Goal: Information Seeking & Learning: Learn about a topic

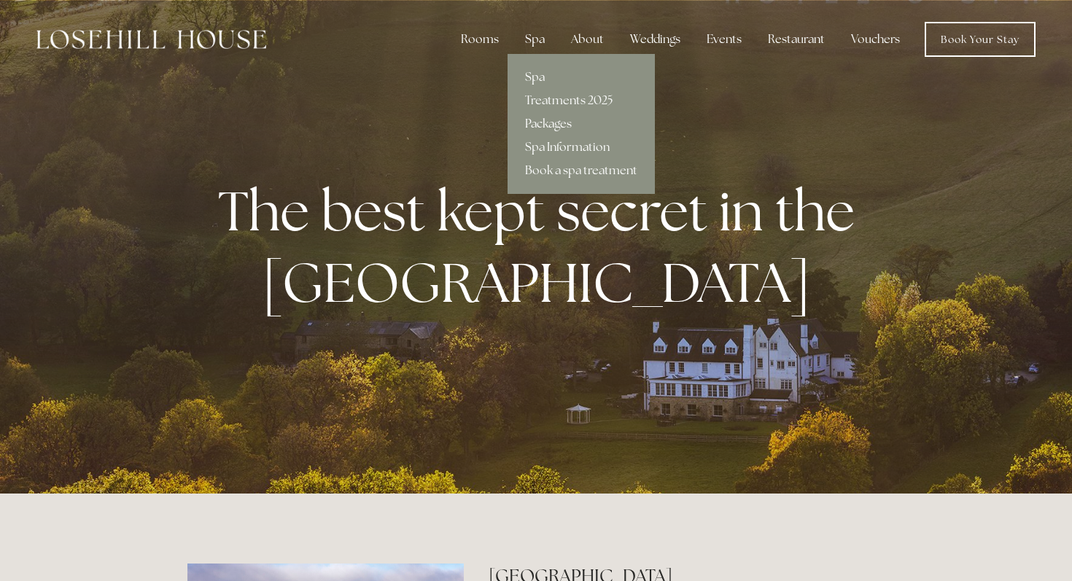
click at [543, 131] on link "Packages" at bounding box center [581, 123] width 147 height 23
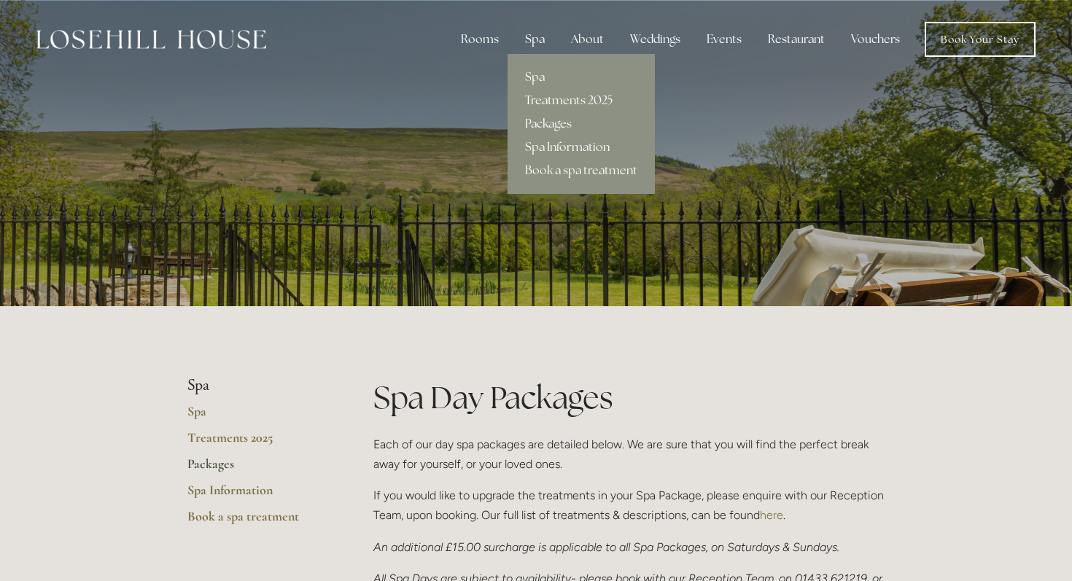
click at [549, 101] on link "Treatments 2025" at bounding box center [581, 100] width 147 height 23
